Goal: Check status: Check status

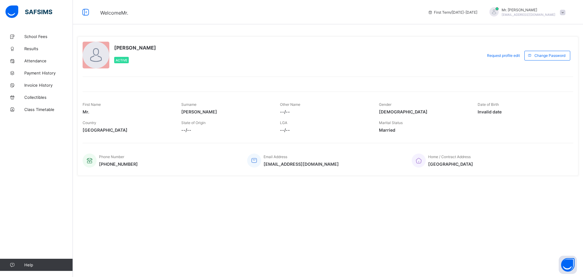
click at [562, 13] on span at bounding box center [562, 12] width 5 height 5
click at [34, 10] on img at bounding box center [28, 11] width 47 height 13
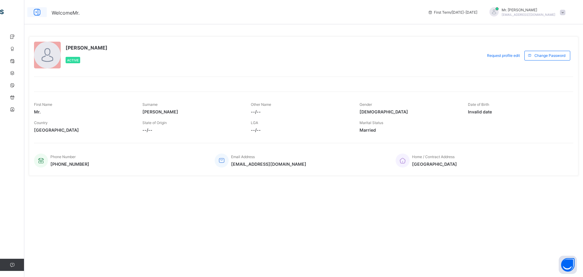
click at [36, 11] on icon at bounding box center [37, 12] width 10 height 9
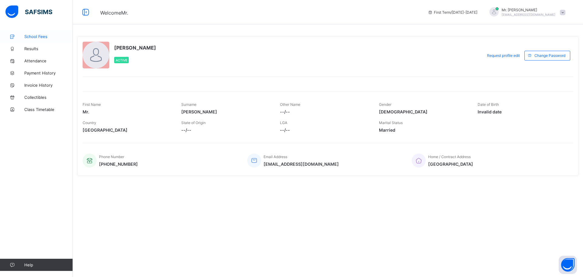
click at [32, 36] on span "School Fees" at bounding box center [48, 36] width 49 height 5
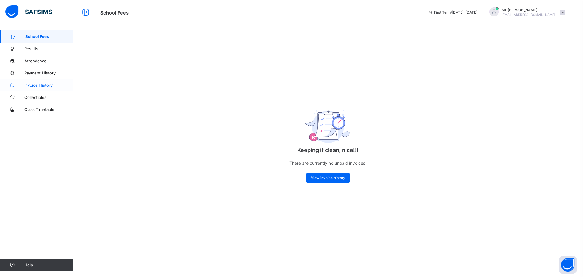
click at [39, 86] on span "Invoice History" at bounding box center [48, 85] width 49 height 5
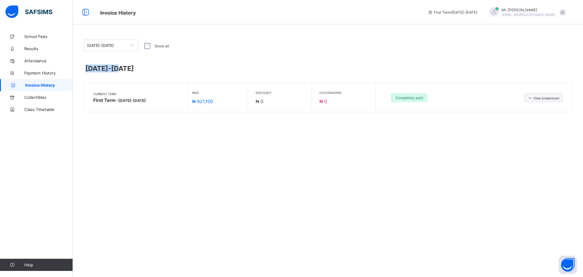
drag, startPoint x: 583, startPoint y: 71, endPoint x: 578, endPoint y: 32, distance: 39.8
click at [578, 32] on div "[DATE]-[DATE] Show all [DATE]-[DATE] Current Term First Term - [DATE]-[DATE] Pa…" at bounding box center [328, 78] width 510 height 97
click at [499, 12] on div at bounding box center [494, 11] width 9 height 9
click at [545, 35] on span "Notifications" at bounding box center [546, 36] width 40 height 7
click at [36, 10] on img at bounding box center [28, 11] width 47 height 13
